Goal: Task Accomplishment & Management: Manage account settings

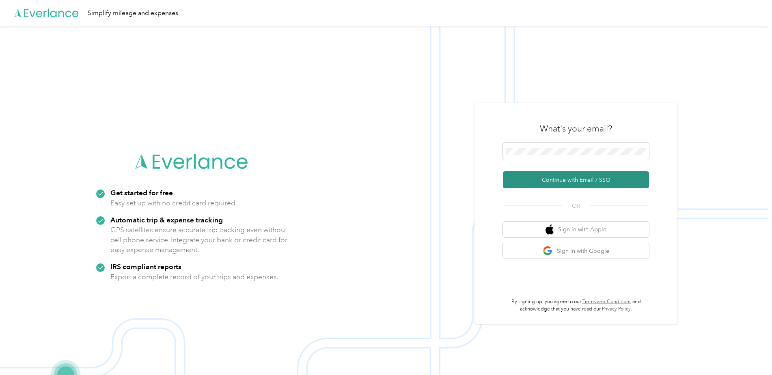
click at [563, 178] on button "Continue with Email / SSO" at bounding box center [576, 179] width 146 height 17
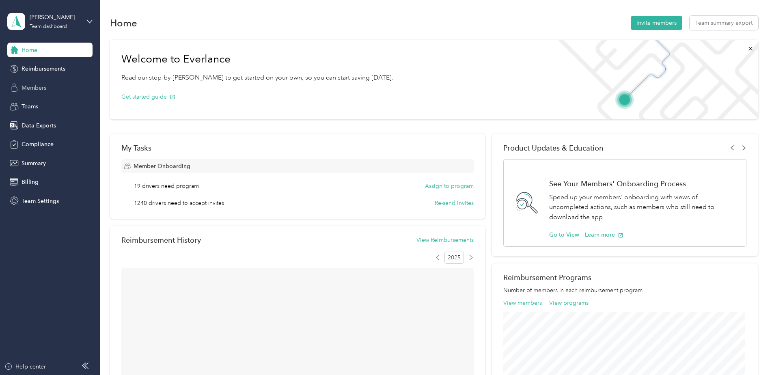
click at [39, 86] on span "Members" at bounding box center [34, 88] width 25 height 9
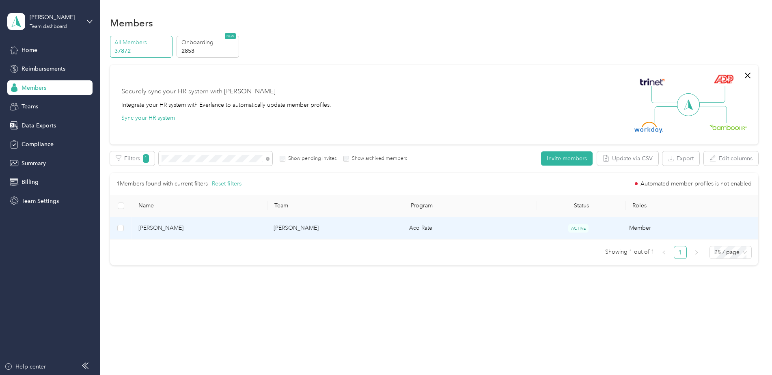
click at [251, 230] on span "[PERSON_NAME]" at bounding box center [199, 228] width 123 height 9
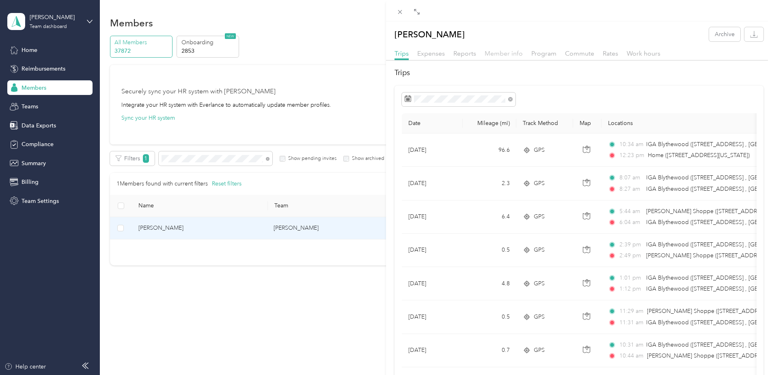
click at [502, 54] on span "Member info" at bounding box center [504, 54] width 38 height 8
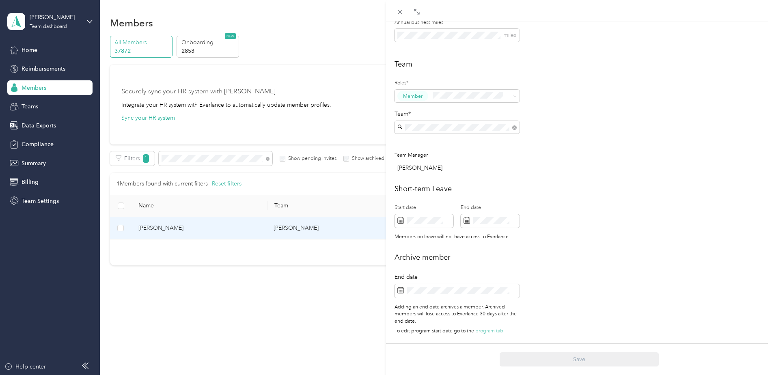
scroll to position [203, 0]
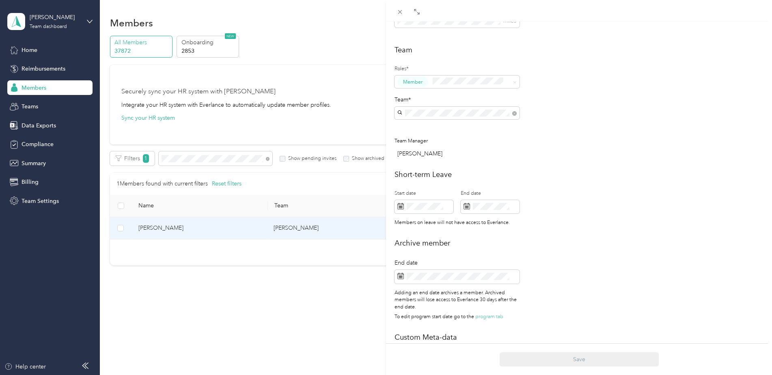
click at [610, 256] on div "Archive member End date Adding an end date archives a member. Archived members …" at bounding box center [578, 281] width 369 height 87
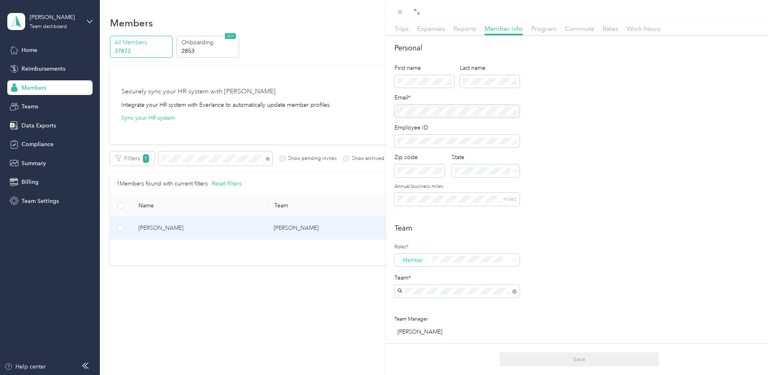
scroll to position [0, 0]
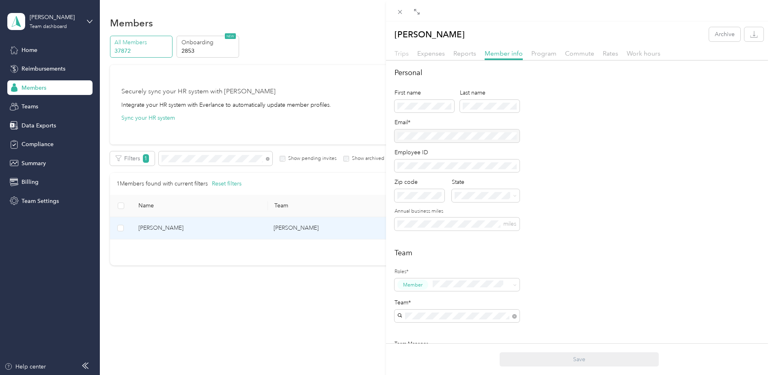
click at [401, 53] on span "Trips" at bounding box center [401, 54] width 14 height 8
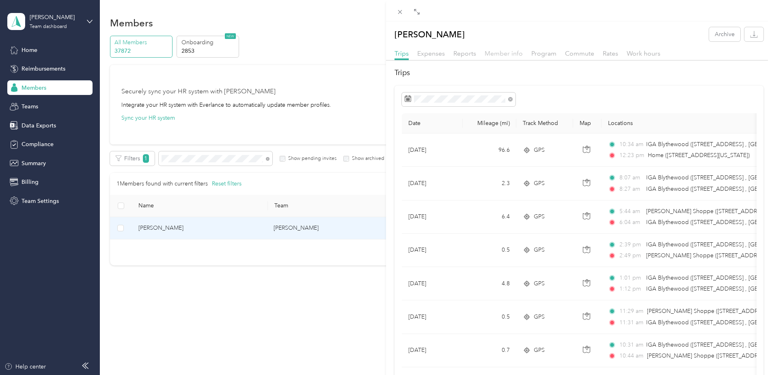
click at [503, 57] on span "Member info" at bounding box center [504, 54] width 38 height 8
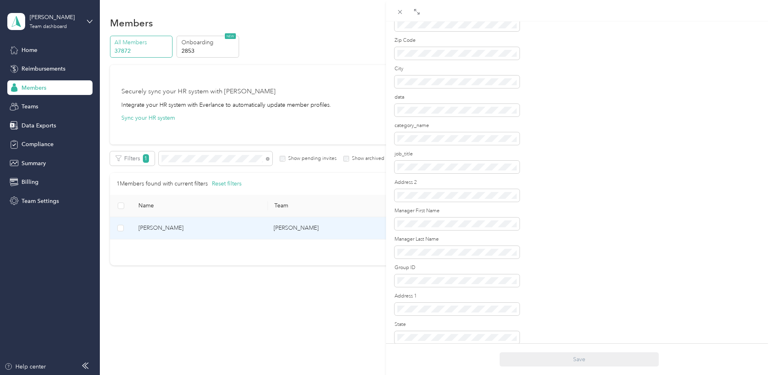
scroll to position [730, 0]
click at [639, 224] on div "Custom Meta-data Combo Market Income Statement Report Branch Name example1 Alte…" at bounding box center [578, 130] width 369 height 650
click at [639, 224] on div "Custom Meta-data Combo Market Income Statement Report Branch Name example1 Alte…" at bounding box center [578, 252] width 369 height 650
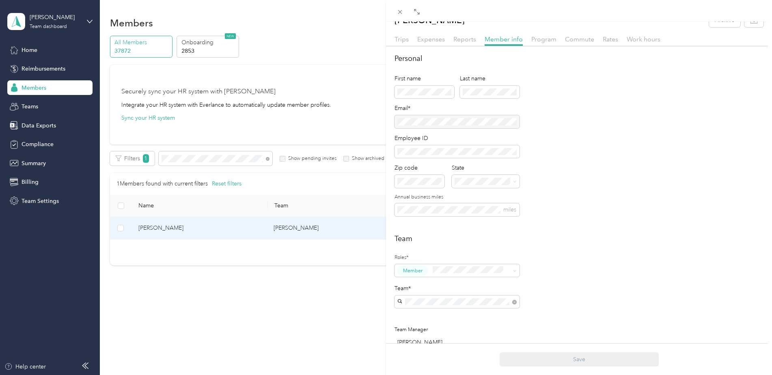
scroll to position [0, 0]
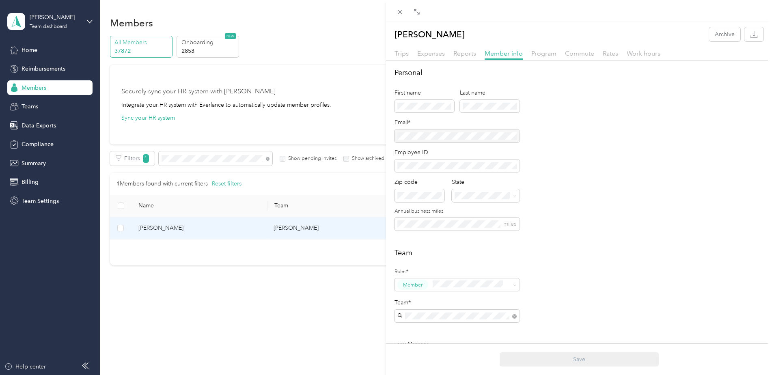
click at [442, 135] on div at bounding box center [456, 135] width 125 height 13
click at [397, 12] on icon at bounding box center [399, 12] width 7 height 7
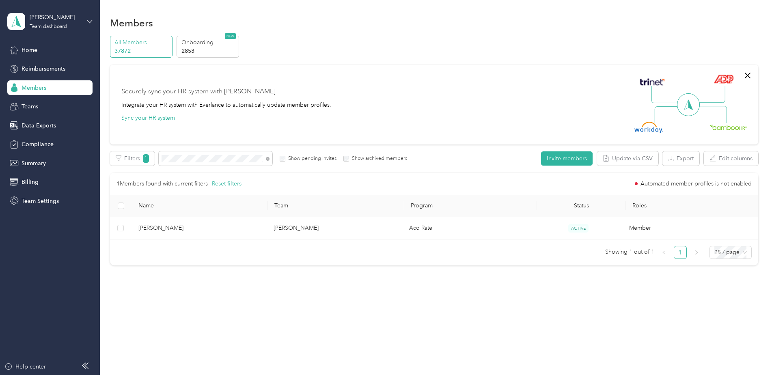
click at [90, 19] on icon at bounding box center [90, 22] width 6 height 6
click at [41, 89] on div "Team dashboard Personal dashboard Log out" at bounding box center [115, 85] width 205 height 51
click at [88, 21] on icon at bounding box center [89, 21] width 5 height 3
click at [41, 83] on div "Personal dashboard" at bounding box center [40, 85] width 51 height 9
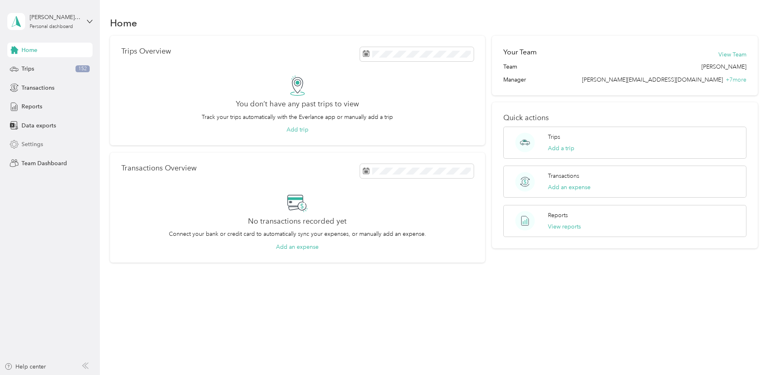
click at [35, 144] on span "Settings" at bounding box center [33, 144] width 22 height 9
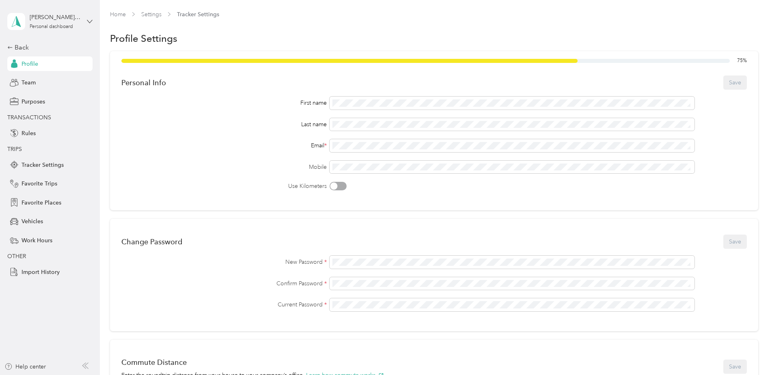
click at [89, 19] on icon at bounding box center [90, 22] width 6 height 6
click at [83, 21] on div "[PERSON_NAME] FAVR Personal dashboard" at bounding box center [49, 21] width 85 height 28
click at [42, 99] on div "Log out" at bounding box center [30, 100] width 31 height 9
